Goal: Information Seeking & Learning: Learn about a topic

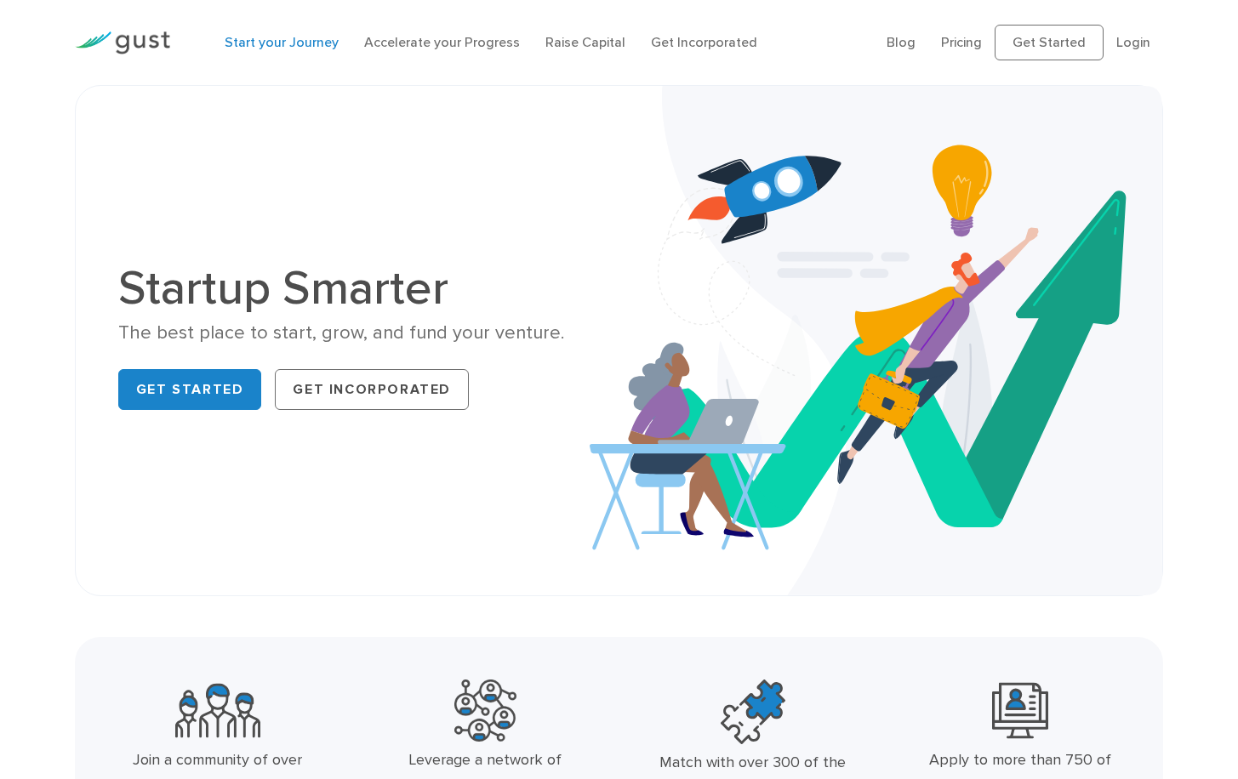
click at [264, 39] on link "Start your Journey" at bounding box center [282, 42] width 114 height 16
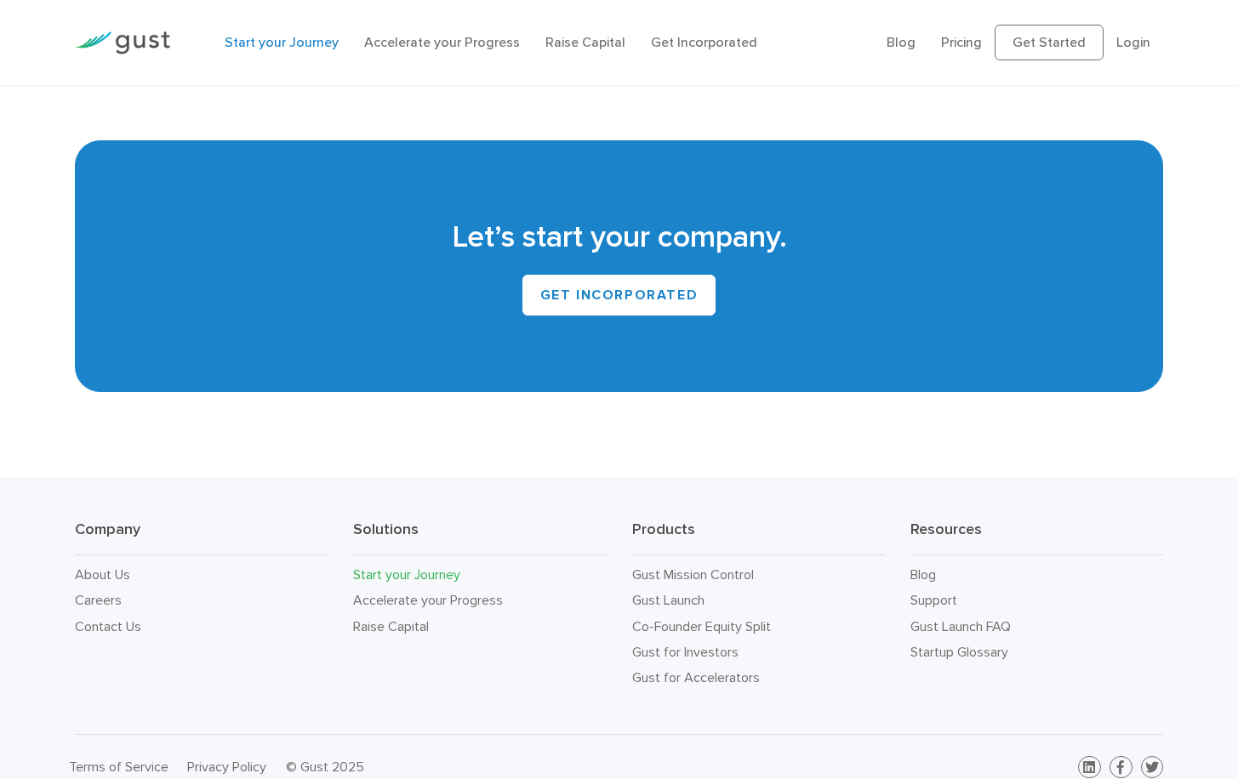
scroll to position [3100, 0]
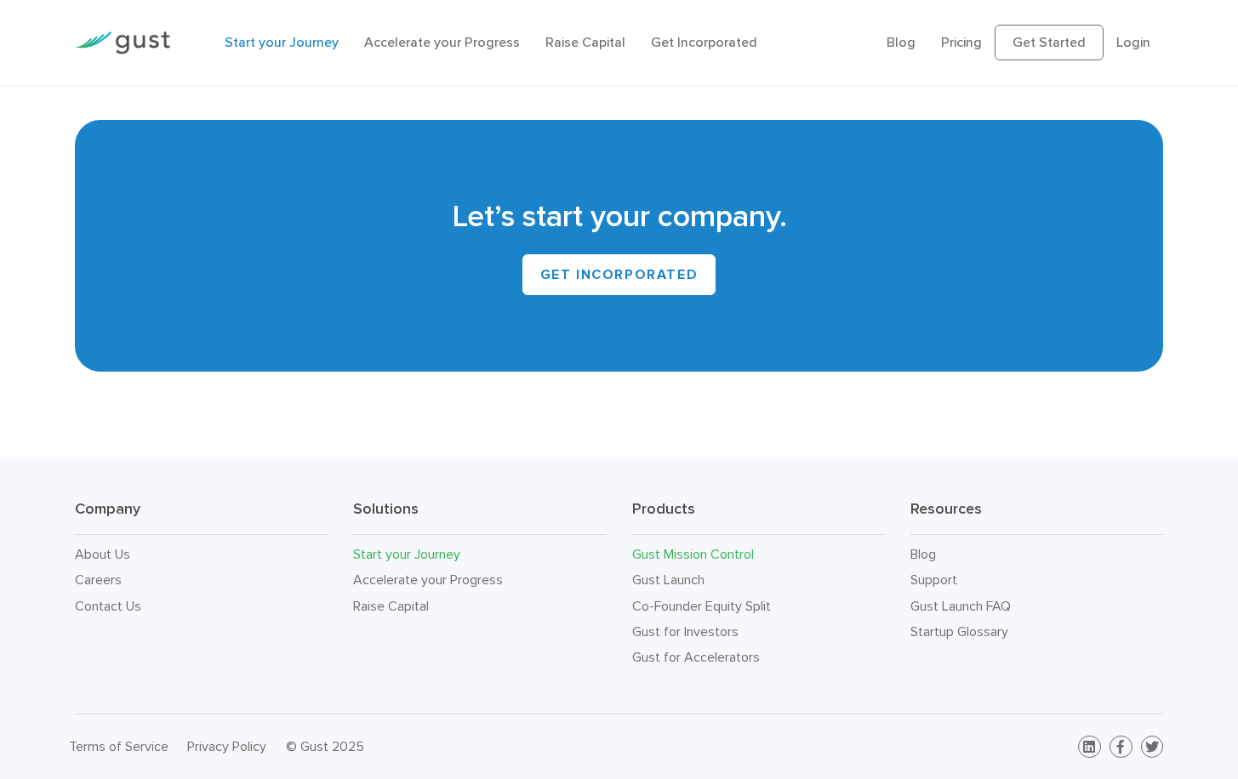
click at [662, 558] on link "Gust Mission Control" at bounding box center [693, 554] width 122 height 16
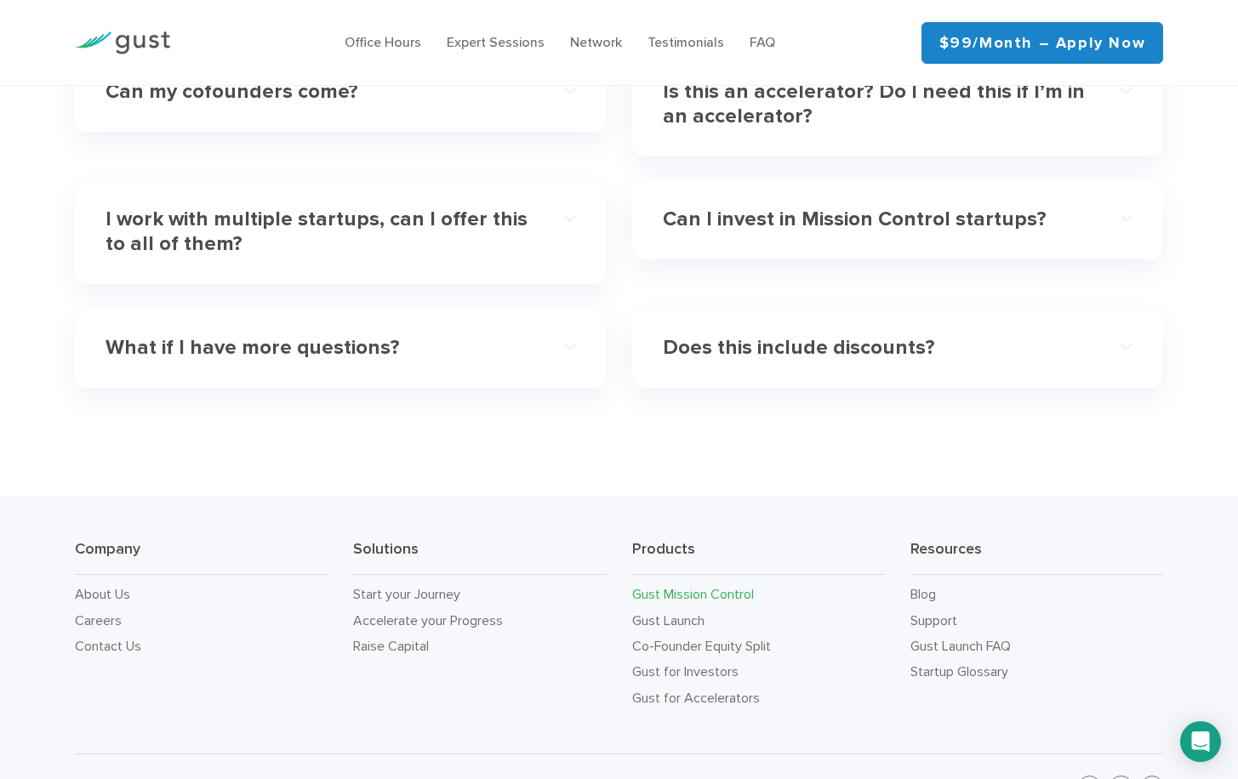
scroll to position [5215, 0]
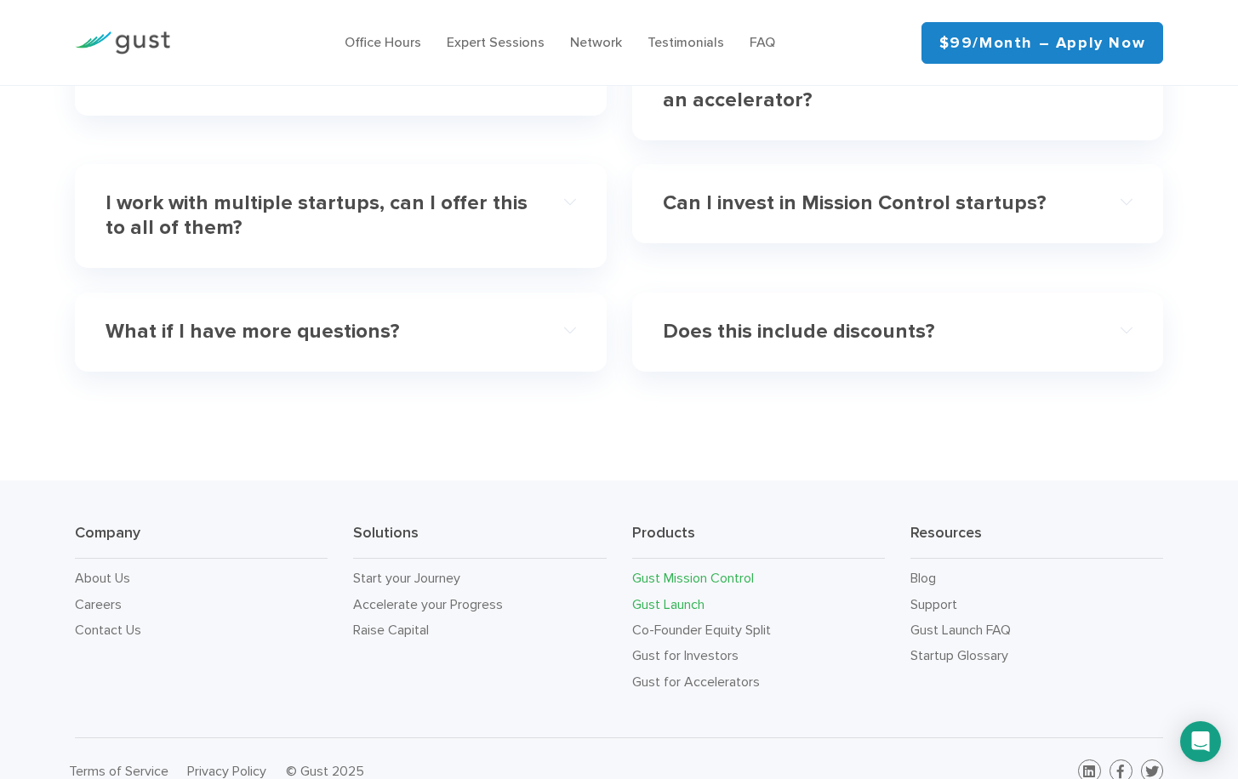
click at [652, 596] on link "Gust Launch" at bounding box center [668, 604] width 72 height 16
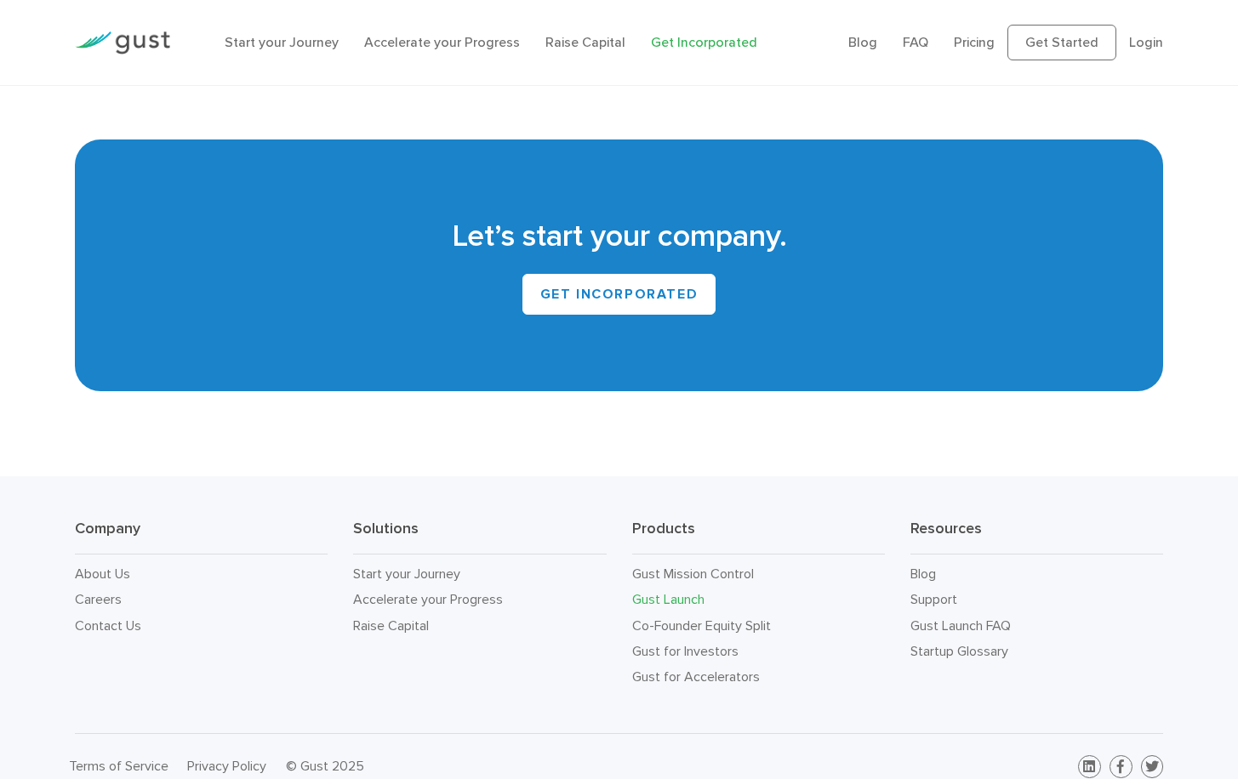
scroll to position [9775, 0]
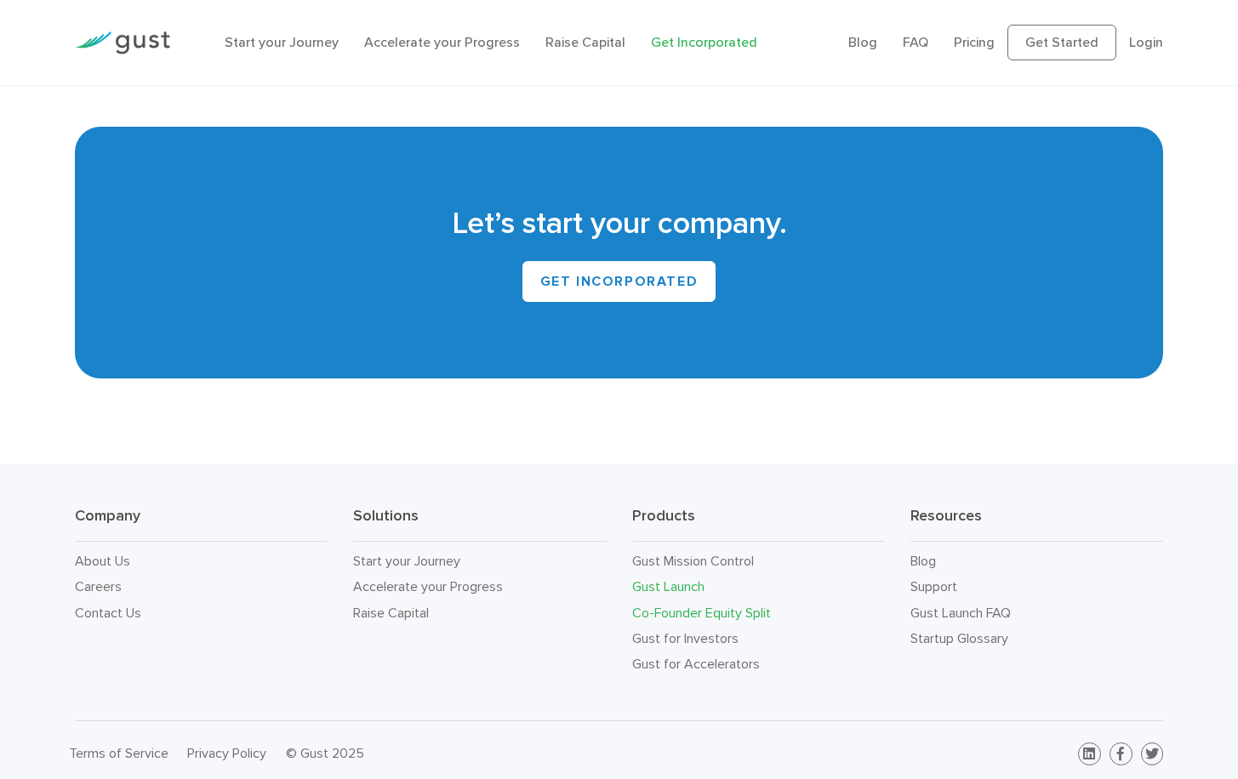
click at [661, 605] on link "Co-Founder Equity Split" at bounding box center [701, 613] width 139 height 16
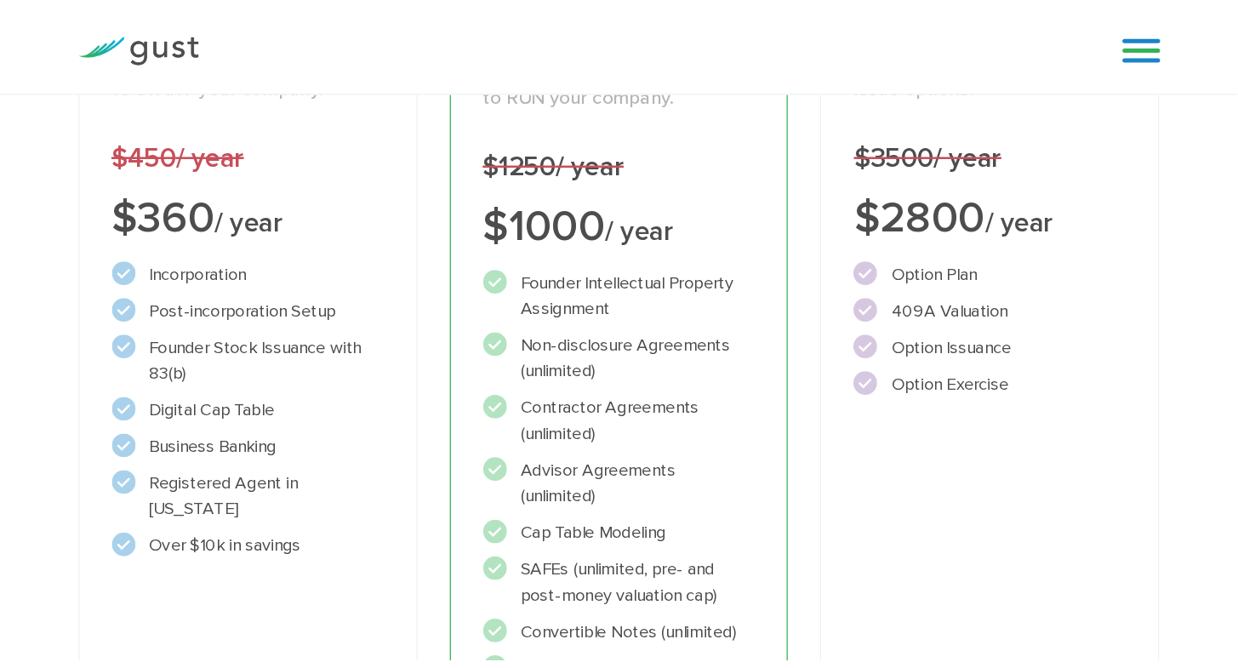
scroll to position [282, 0]
